Goal: Navigation & Orientation: Find specific page/section

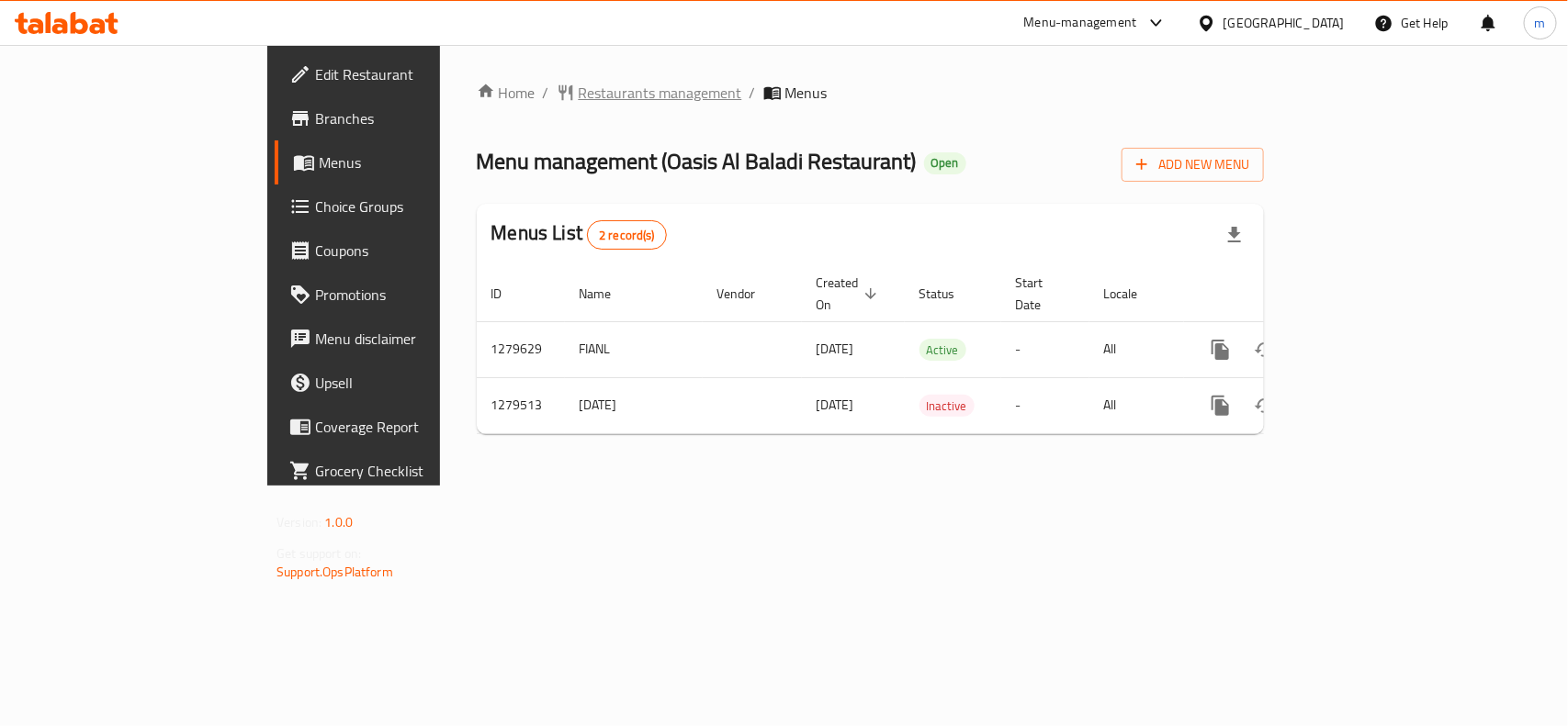
click at [579, 102] on span "Restaurants management" at bounding box center [660, 92] width 163 height 22
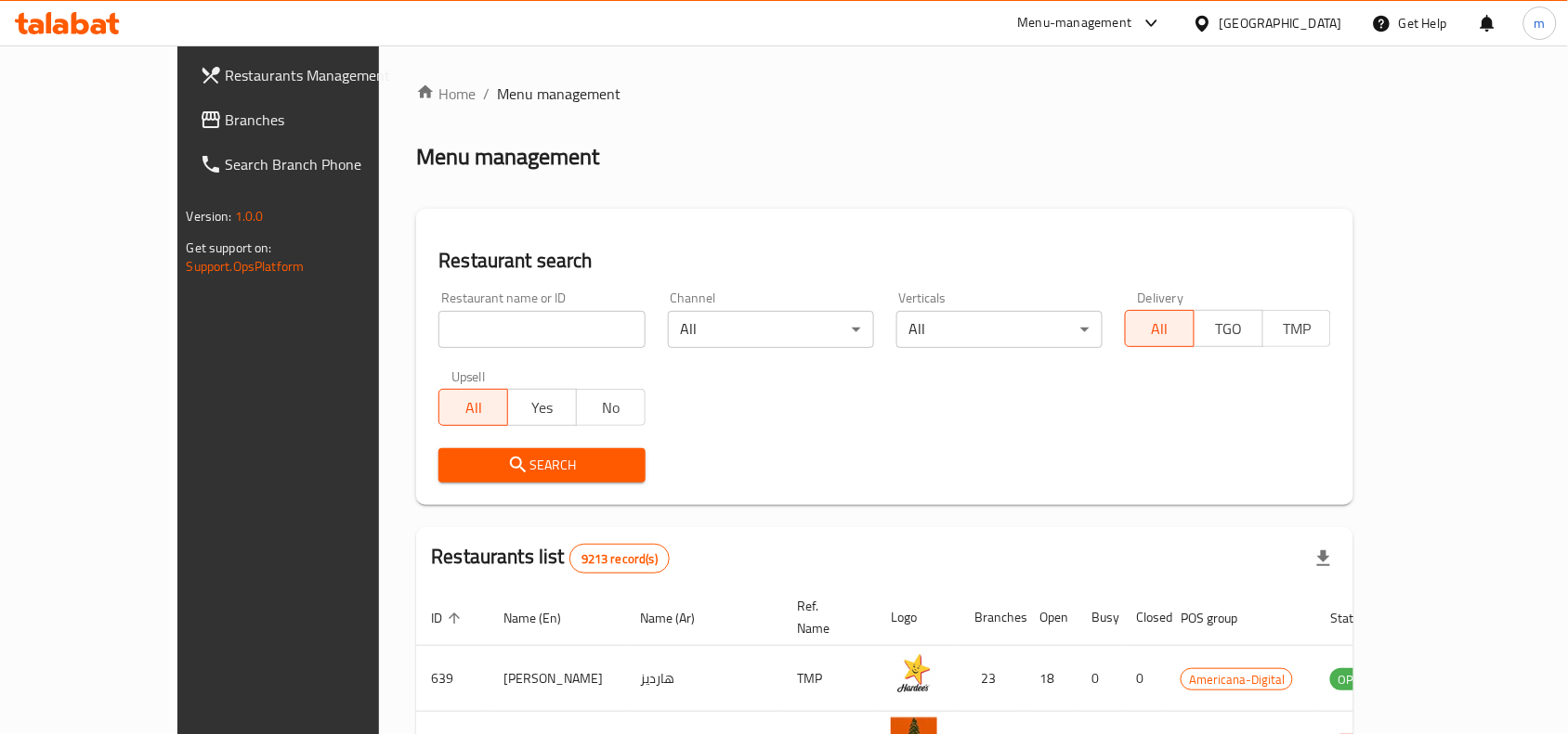
click at [226, 128] on span "Branches" at bounding box center [325, 120] width 198 height 23
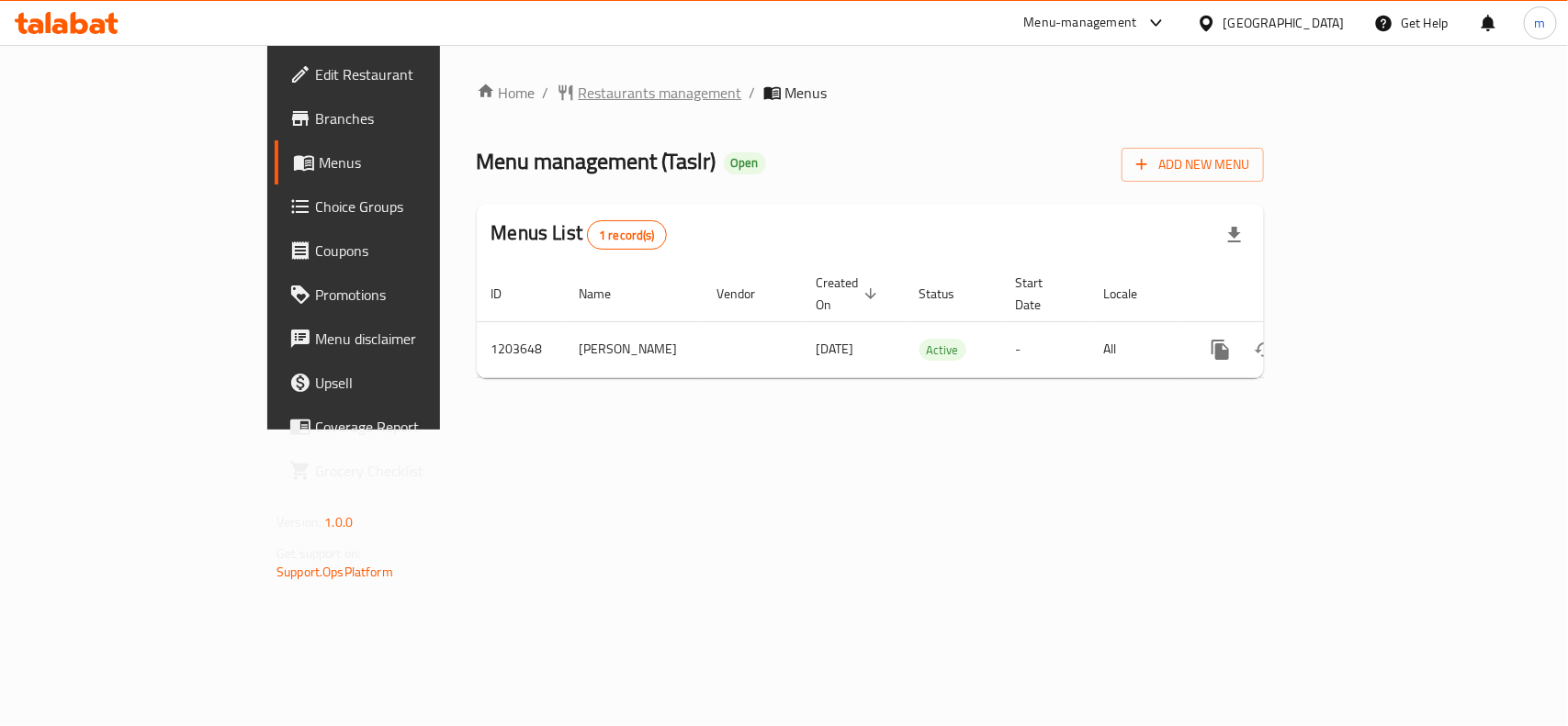
click at [579, 98] on span "Restaurants management" at bounding box center [660, 92] width 163 height 22
